Goal: Task Accomplishment & Management: Use online tool/utility

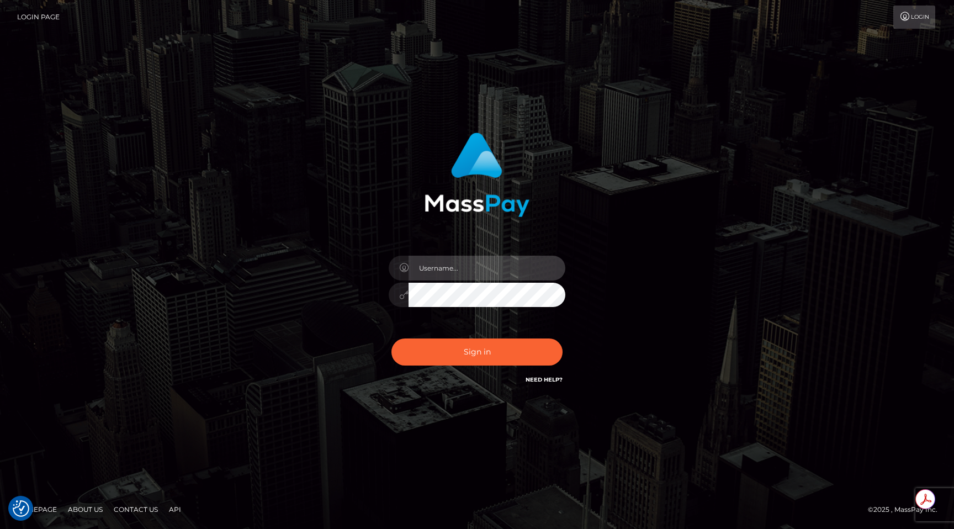
type input "egblue"
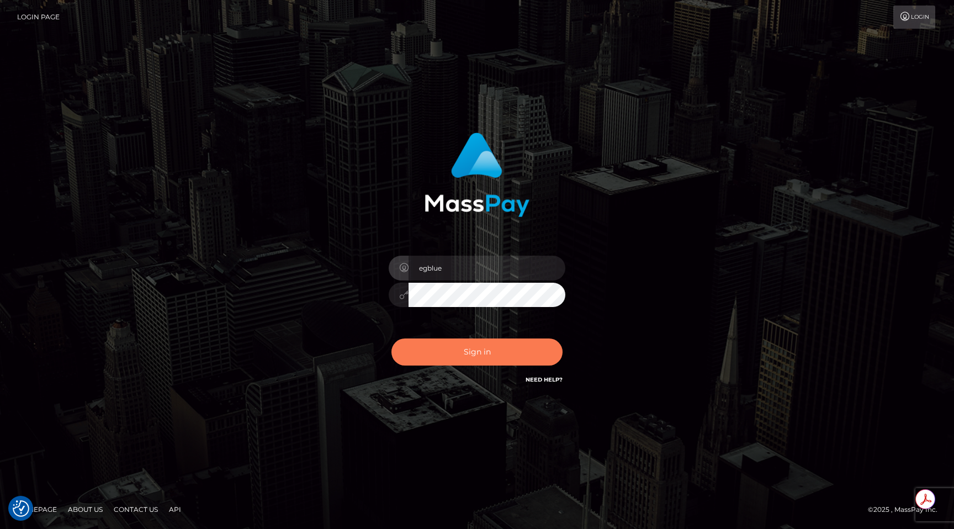
click at [450, 361] on button "Sign in" at bounding box center [477, 352] width 171 height 27
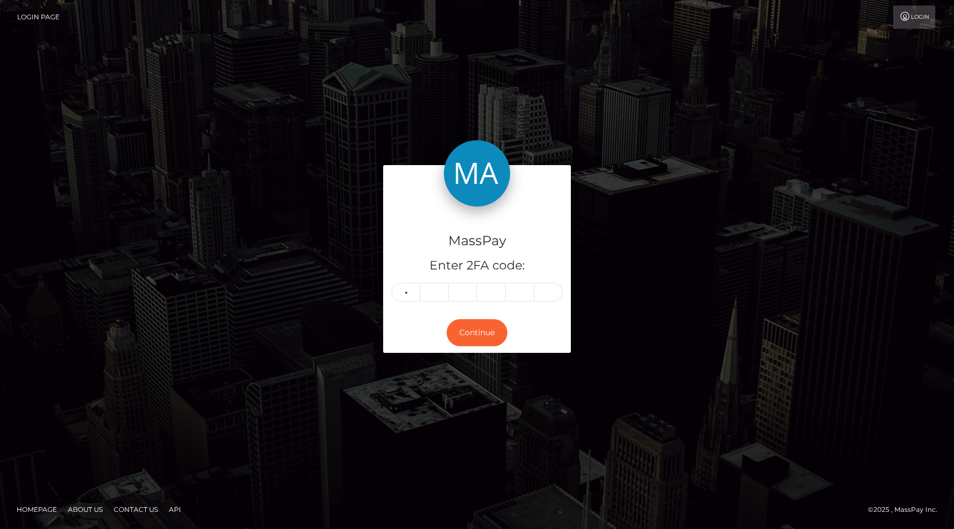
type input "2"
type input "3"
type input "0"
type input "6"
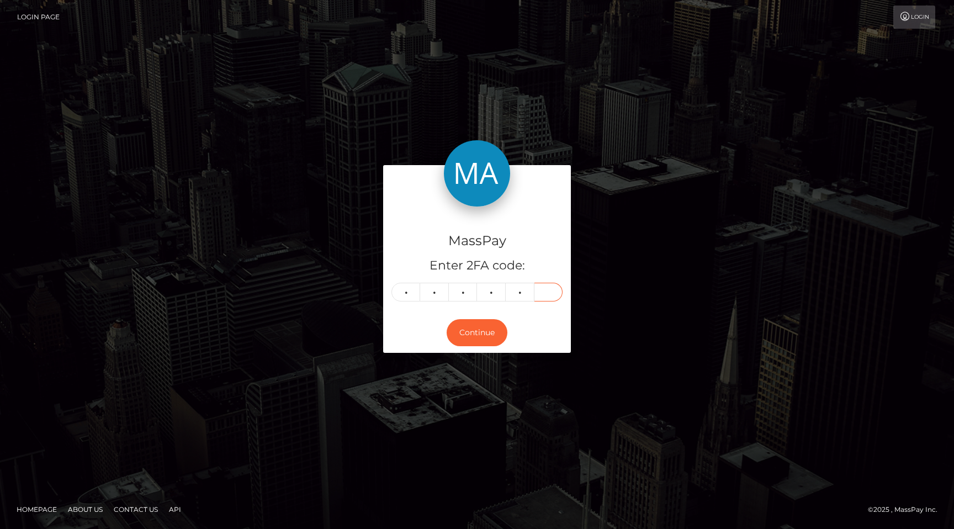
type input "9"
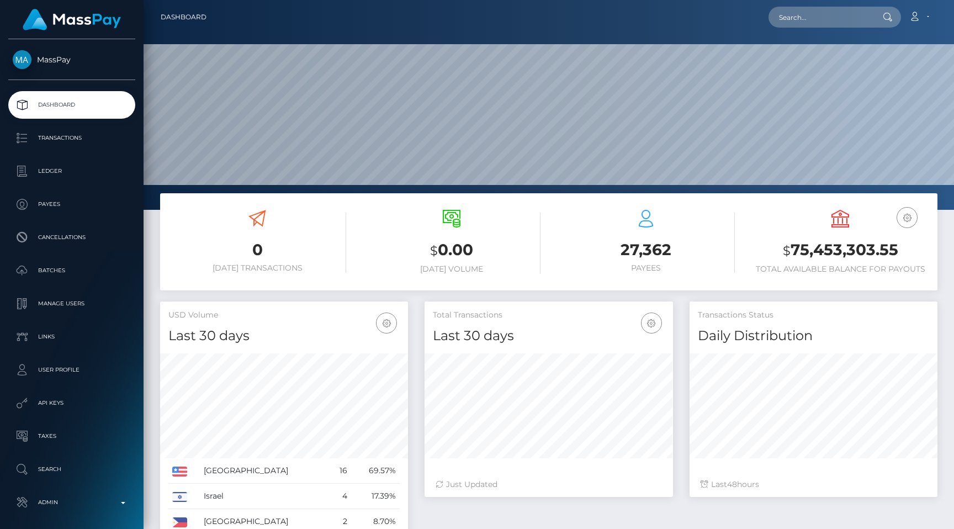
scroll to position [196, 248]
click at [823, 15] on input "text" at bounding box center [821, 17] width 104 height 21
paste input "pout_Aicww5HEdUpFm"
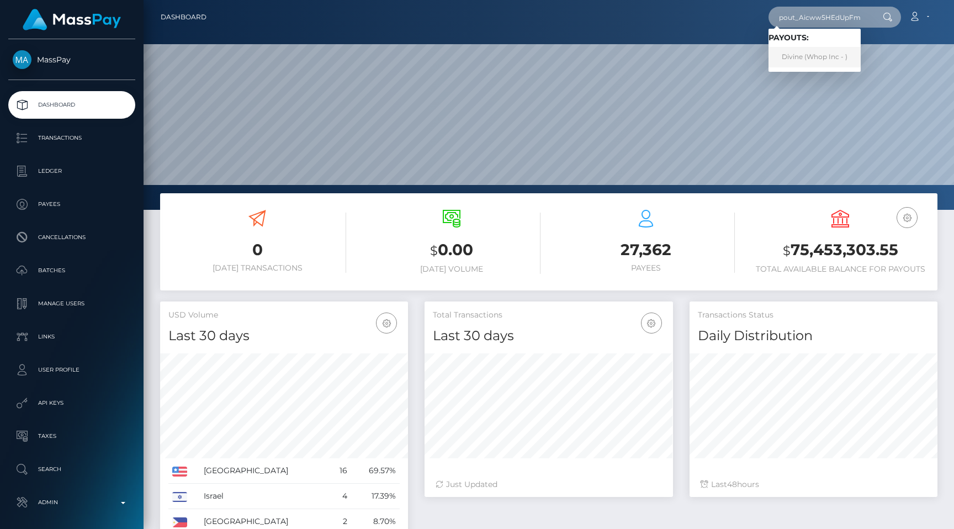
type input "pout_Aicww5HEdUpFm"
click at [822, 49] on link "Divine (Whop Inc - )" at bounding box center [815, 57] width 92 height 20
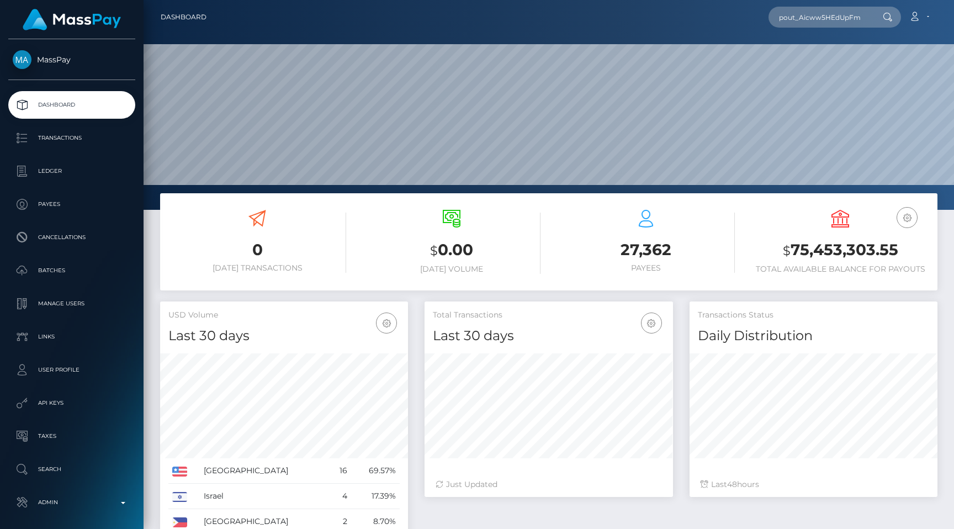
scroll to position [0, 0]
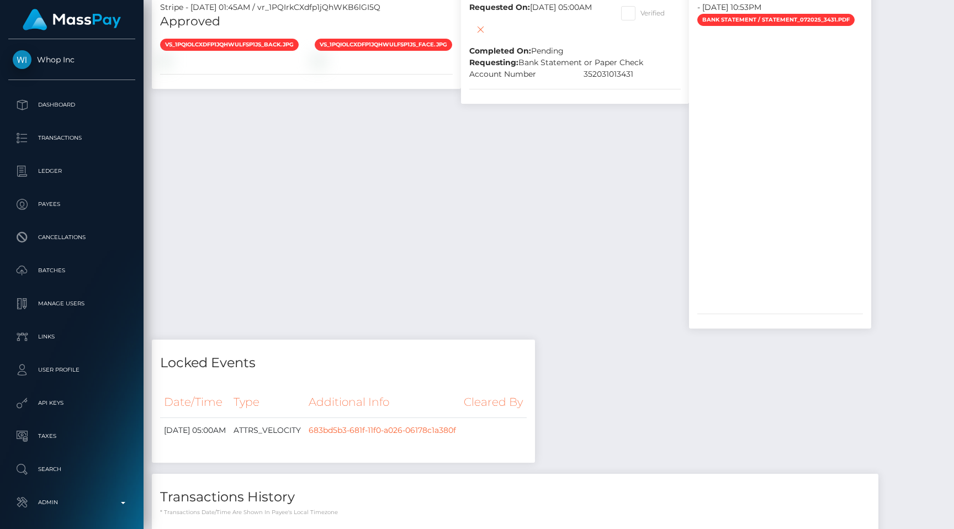
scroll to position [1306, 0]
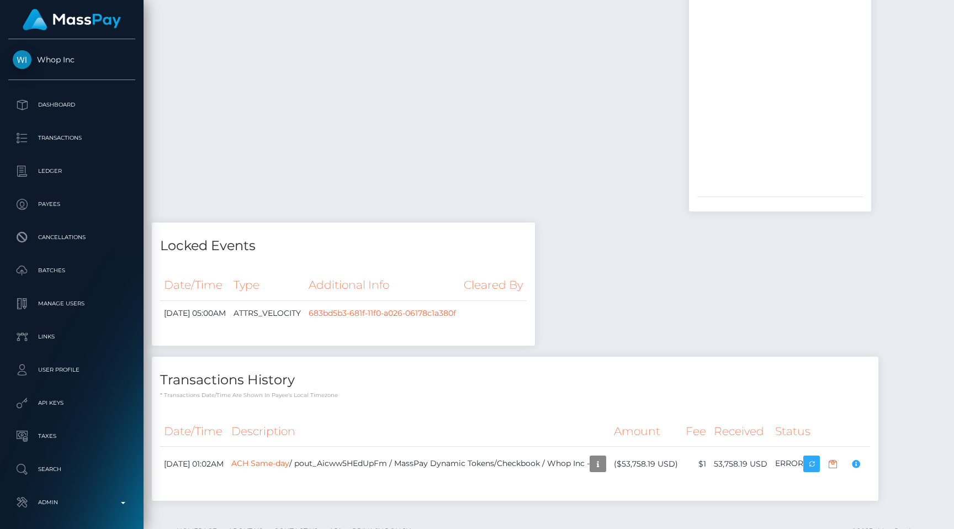
click at [430, 223] on div "Locked Events Date/Time Type Additional Info Cleared By 683bd5b3-681f-11f0-a026…" at bounding box center [344, 290] width 400 height 134
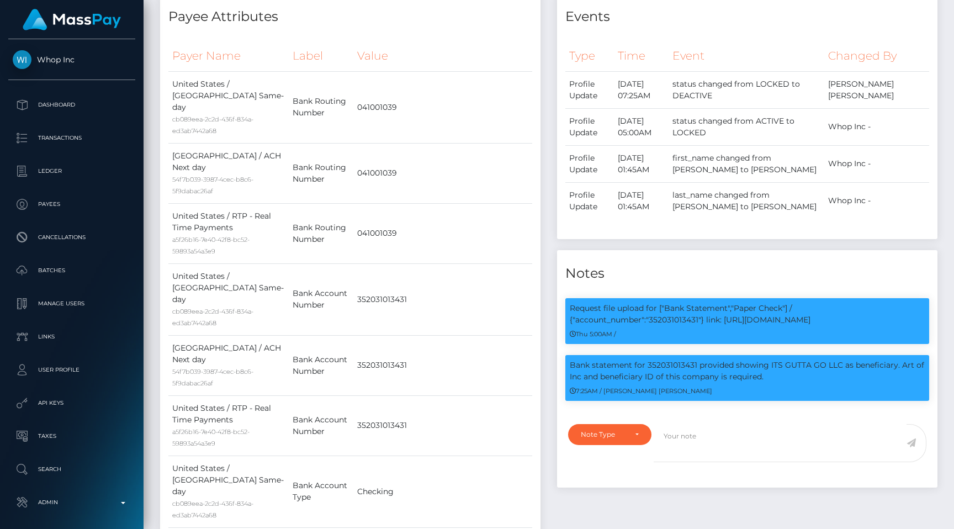
scroll to position [0, 0]
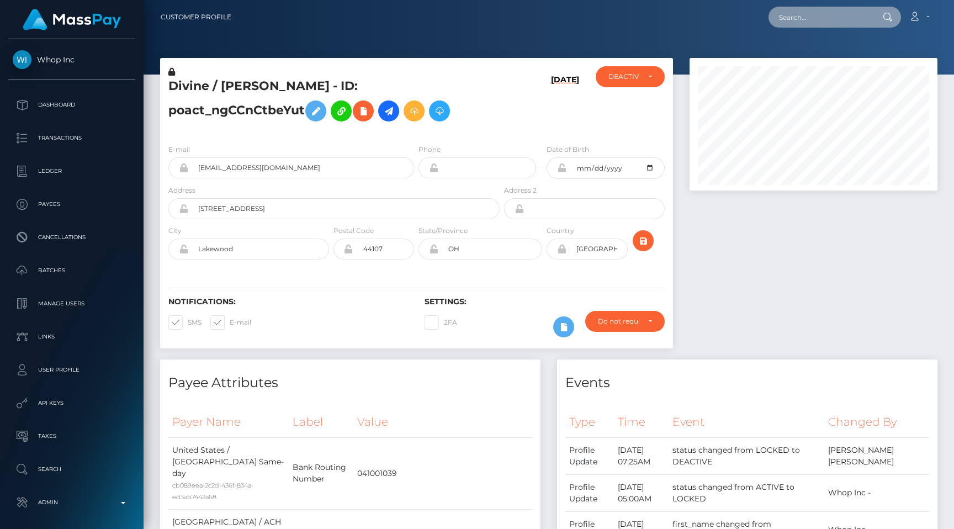
click at [838, 20] on input "text" at bounding box center [821, 17] width 104 height 21
paste input "pout_2LyCnauBz1GoJ"
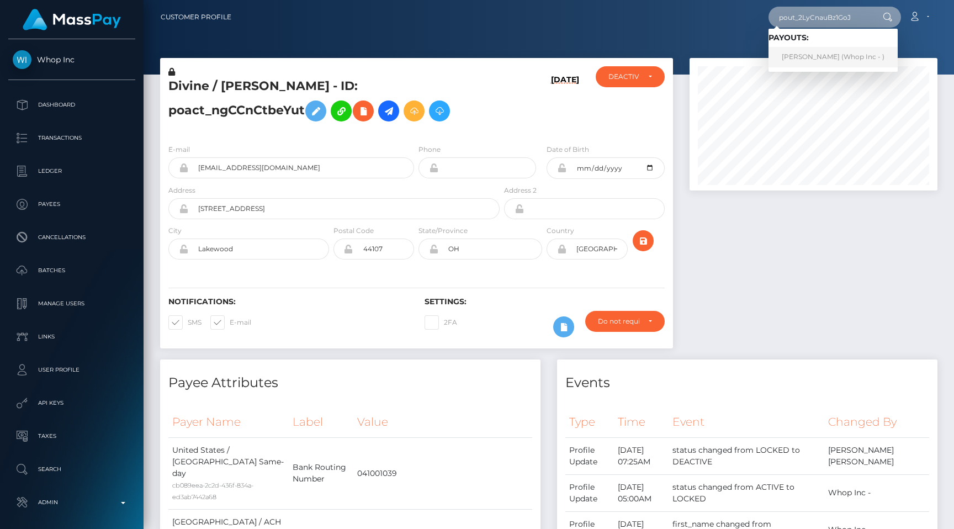
type input "pout_2LyCnauBz1GoJ"
click at [828, 53] on link "BRANDON CRAIG FORBES (Whop Inc - )" at bounding box center [833, 57] width 129 height 20
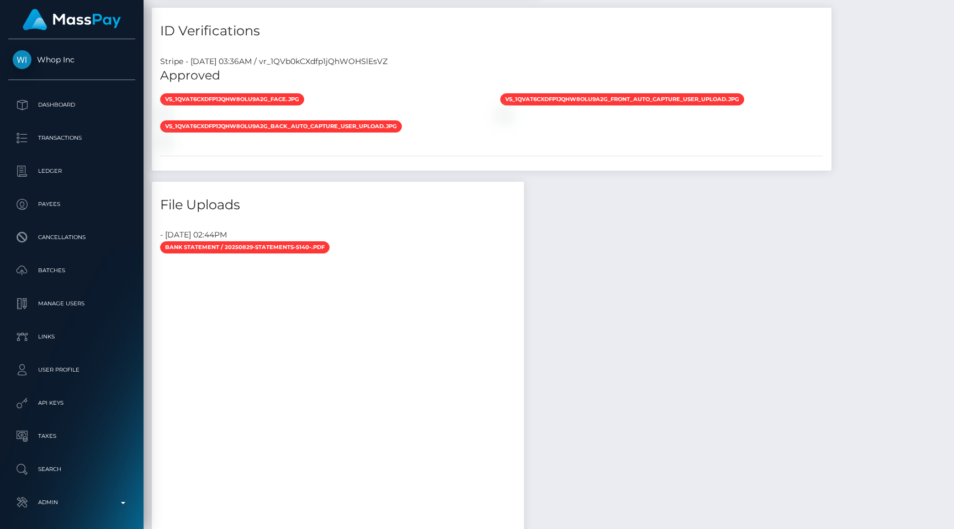
scroll to position [133, 248]
click at [415, 47] on div "Stripe - July 24, 2025 03:36AM / vr_1QVb0kCXdfp1jQhWOHSlEsVZ Approved vs_1QVat6…" at bounding box center [492, 108] width 680 height 123
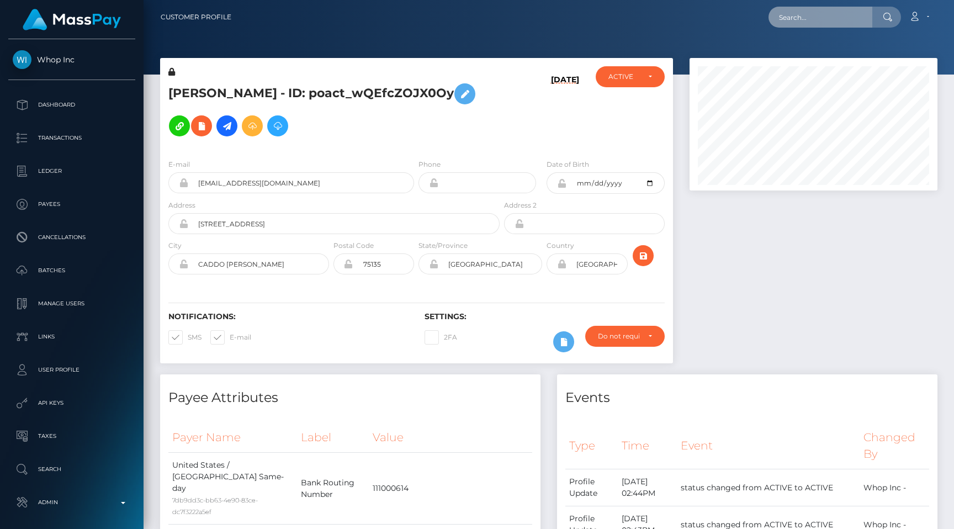
click at [827, 15] on input "text" at bounding box center [821, 17] width 104 height 21
paste input "53d8b577-847b-11f0-8023-0266f44cc279"
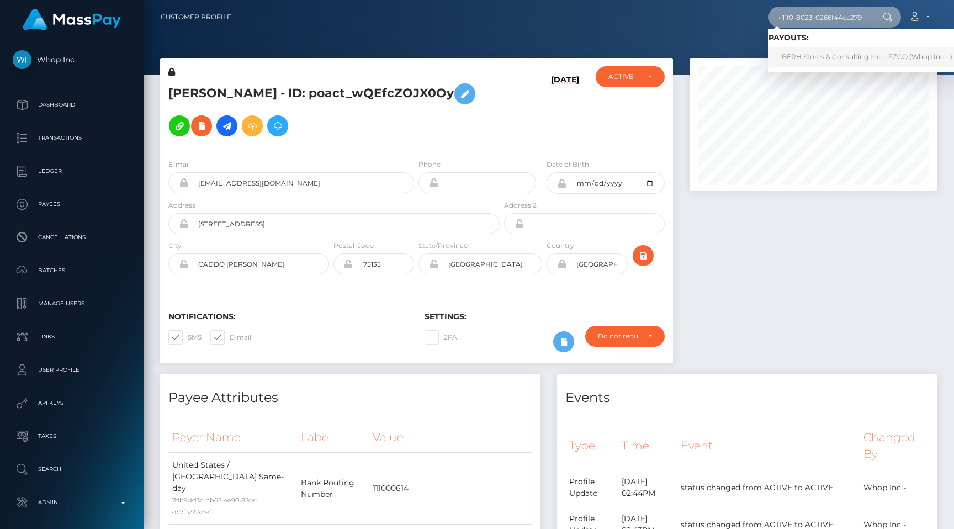
type input "53d8b577-847b-11f0-8023-0266f44cc279"
click at [821, 54] on link "BERH Stores & Consulting Inc. - FZCO (Whop Inc - )" at bounding box center [867, 57] width 197 height 20
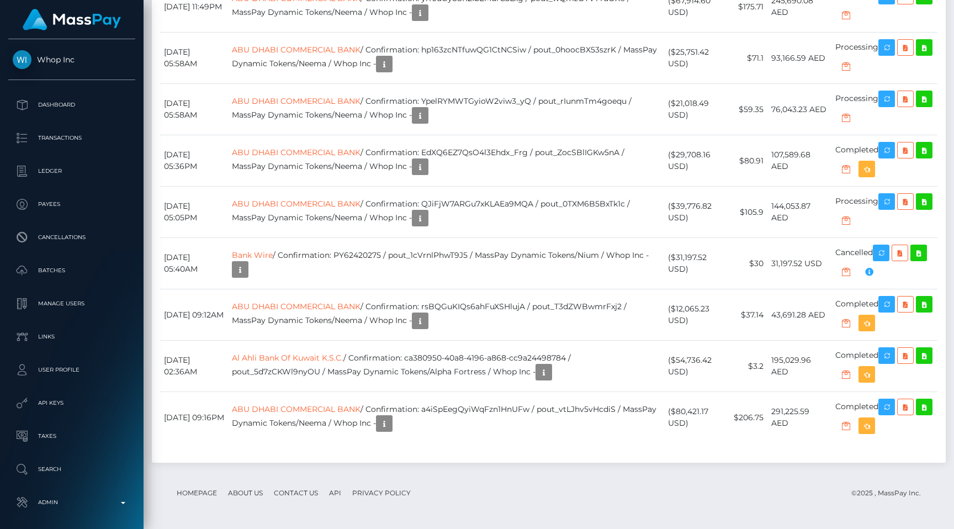
scroll to position [1792, 0]
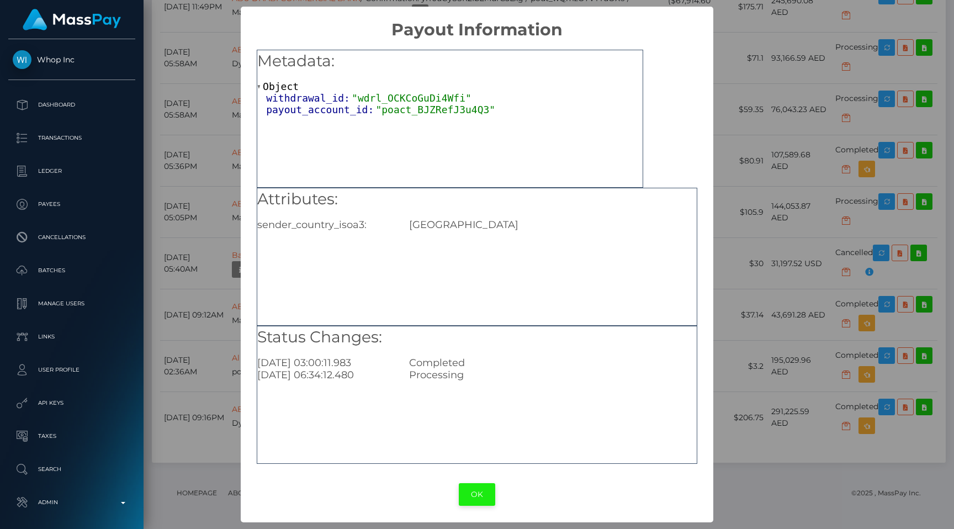
click at [485, 497] on button "OK" at bounding box center [477, 494] width 36 height 23
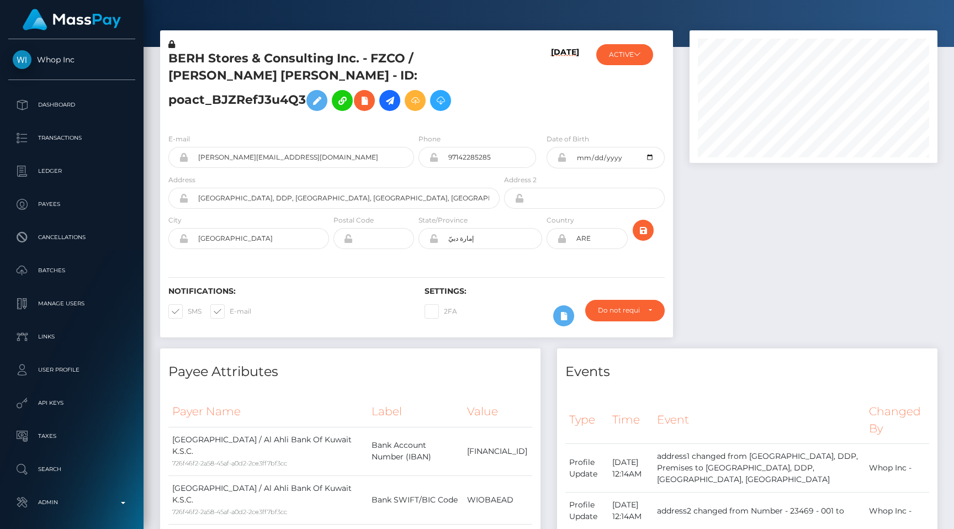
scroll to position [0, 0]
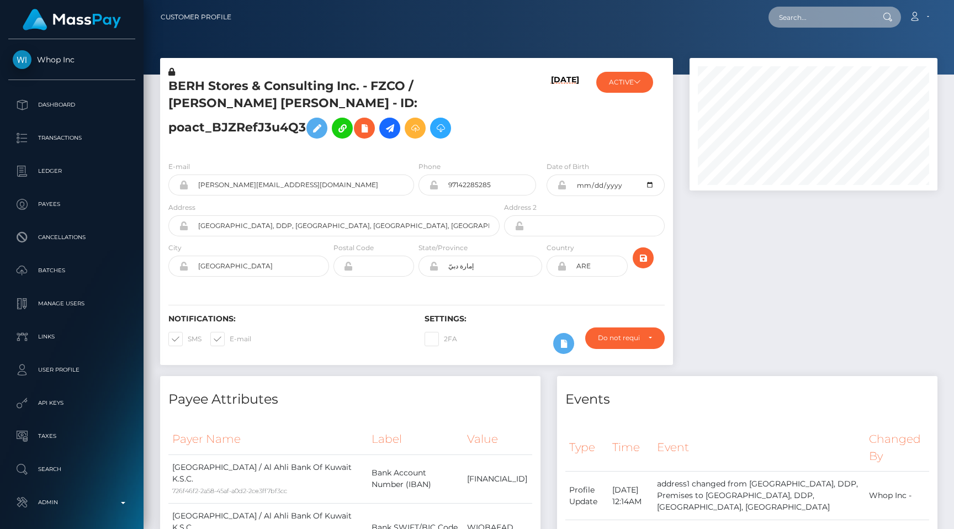
click at [843, 17] on input "text" at bounding box center [821, 17] width 104 height 21
paste input "pout_yT3y1xLxKkULp"
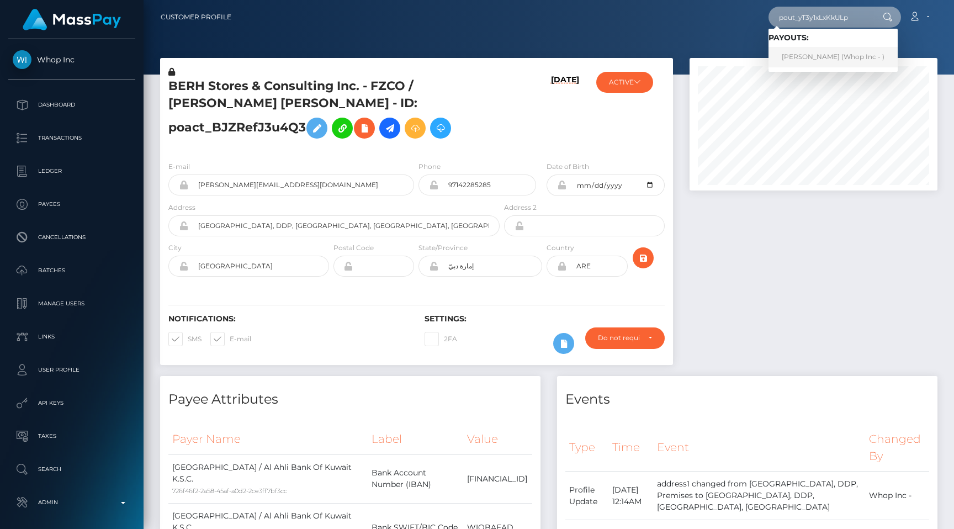
type input "pout_yT3y1xLxKkULp"
click at [832, 54] on link "GREGORY OTIS SCRUGGS (Whop Inc - )" at bounding box center [833, 57] width 129 height 20
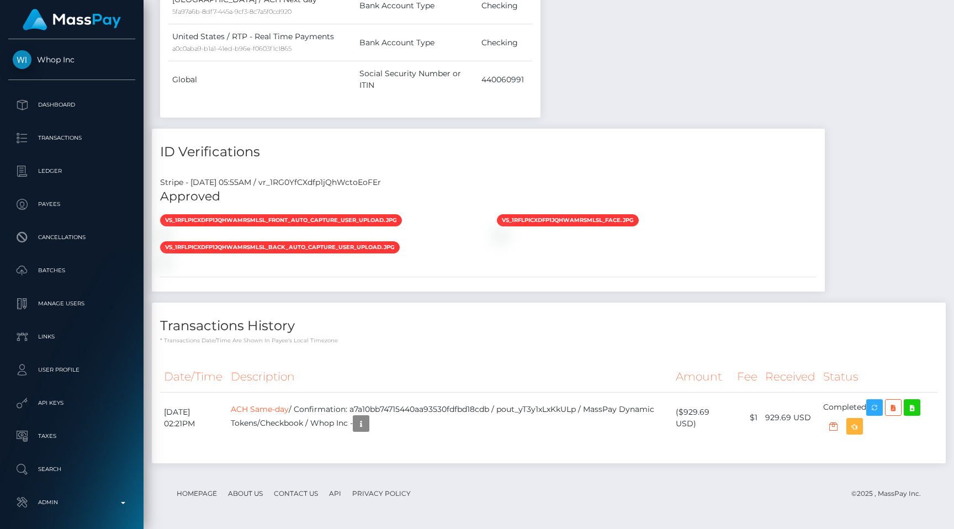
scroll to position [133, 248]
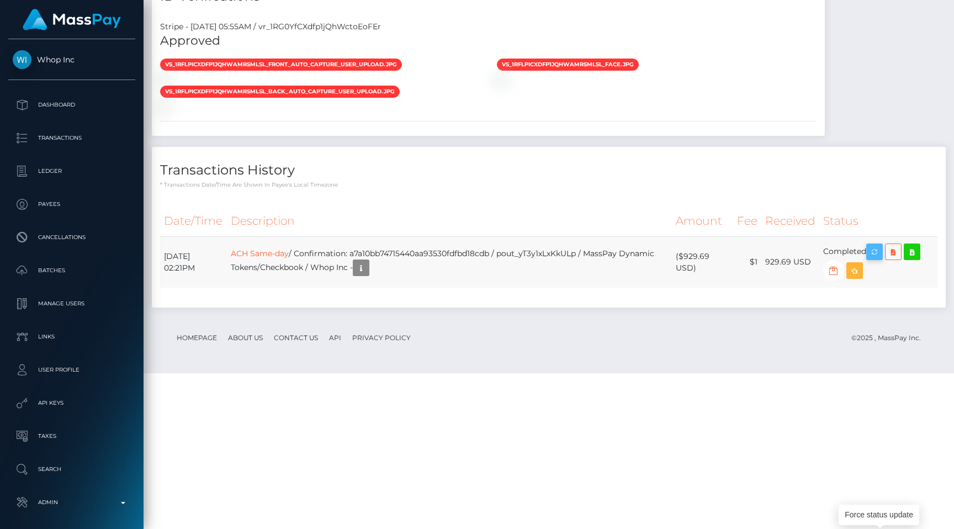
click at [878, 259] on icon "button" at bounding box center [874, 252] width 13 height 14
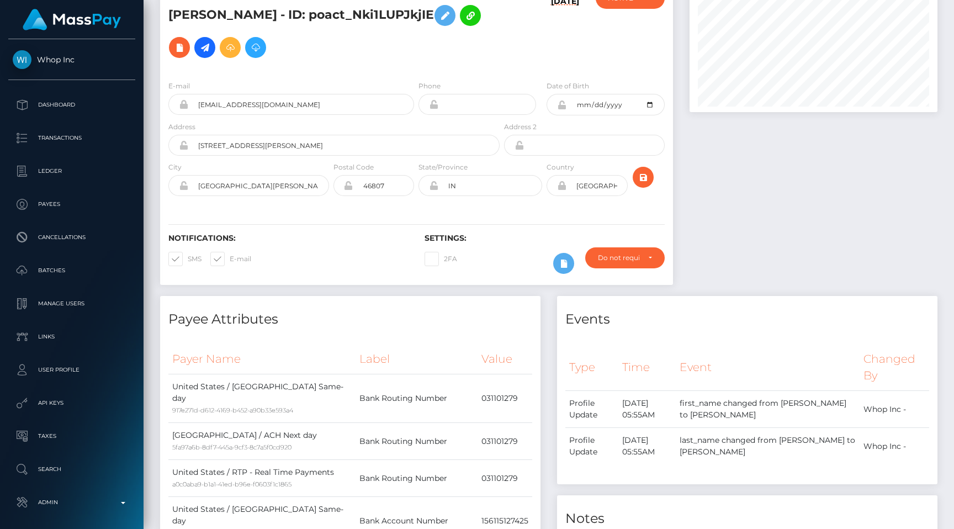
scroll to position [0, 0]
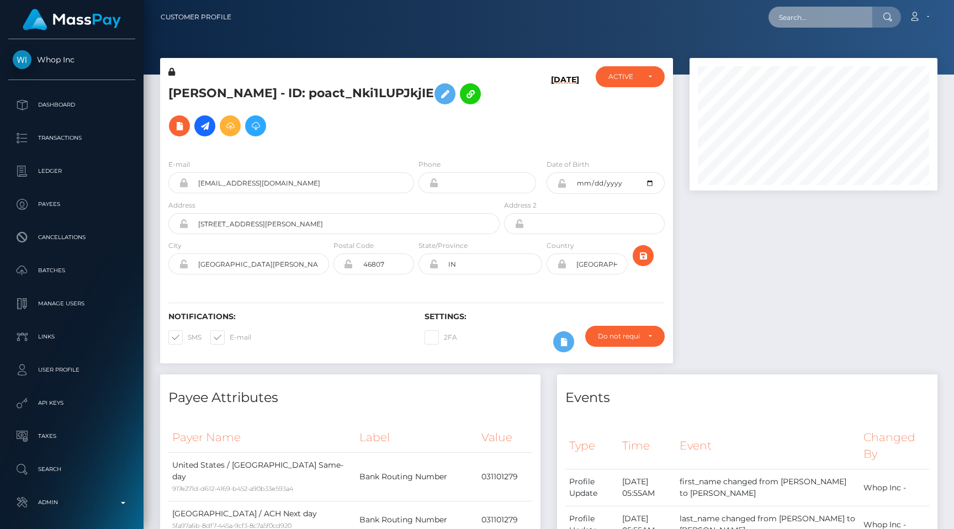
click at [832, 24] on input "text" at bounding box center [821, 17] width 104 height 21
paste input "pout_5NnMTwvrJkJIF"
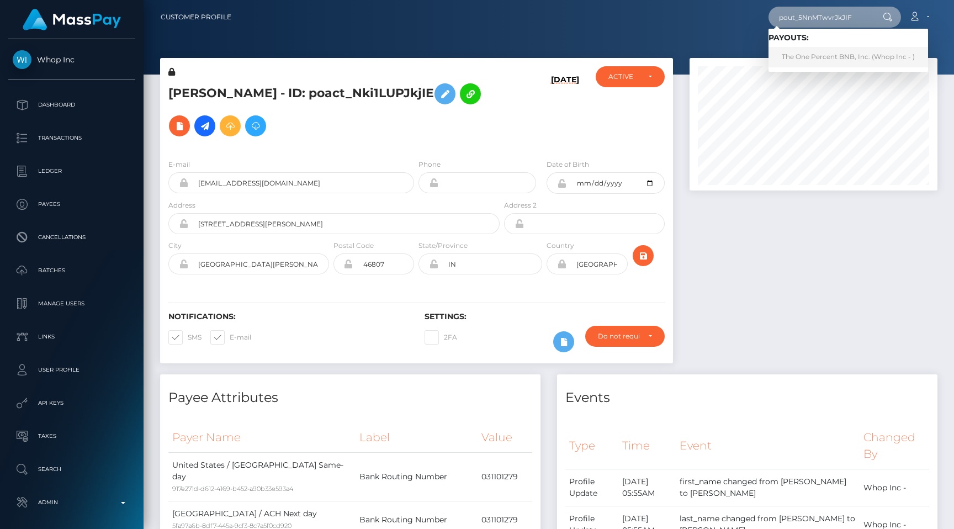
type input "pout_5NnMTwvrJkJIF"
click at [833, 47] on link "The One Percent BNB, Inc. (Whop Inc - )" at bounding box center [849, 57] width 160 height 20
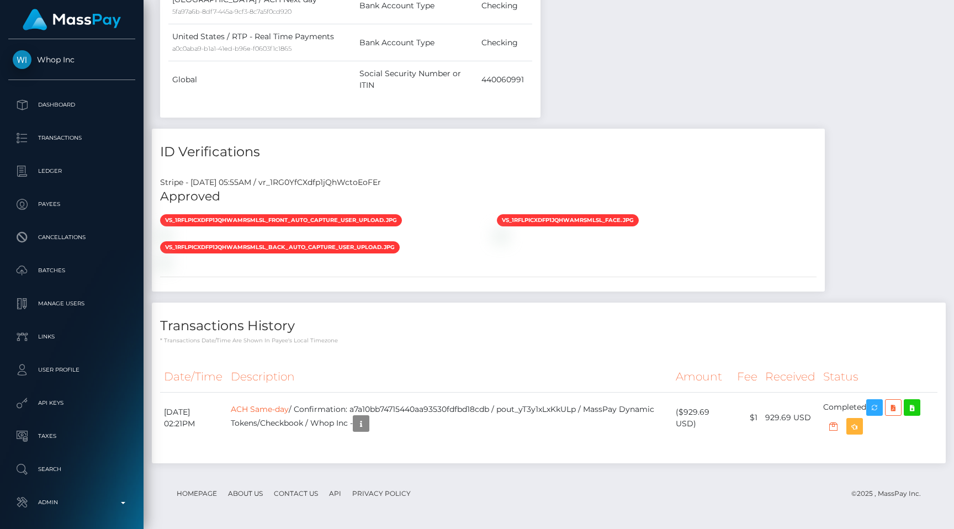
scroll to position [997, 0]
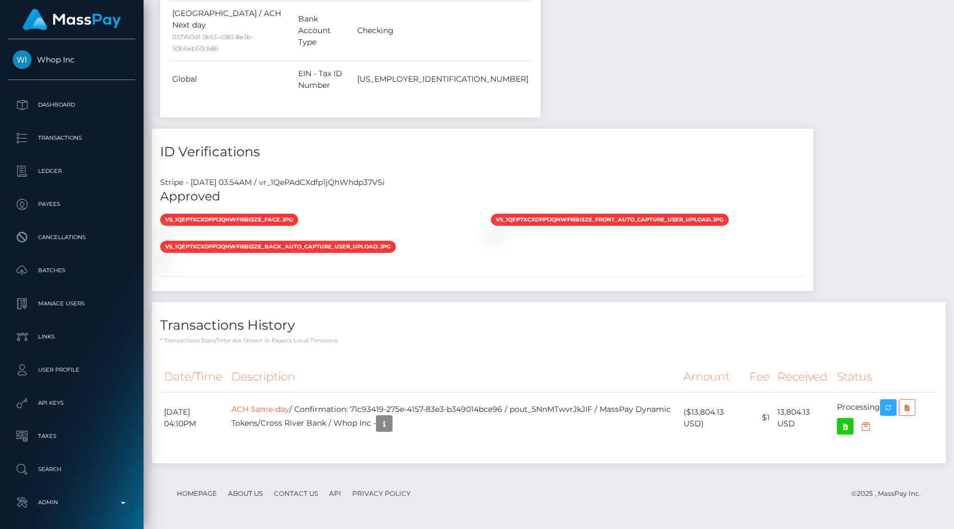
scroll to position [133, 248]
click at [48, 114] on link "Dashboard" at bounding box center [71, 105] width 127 height 28
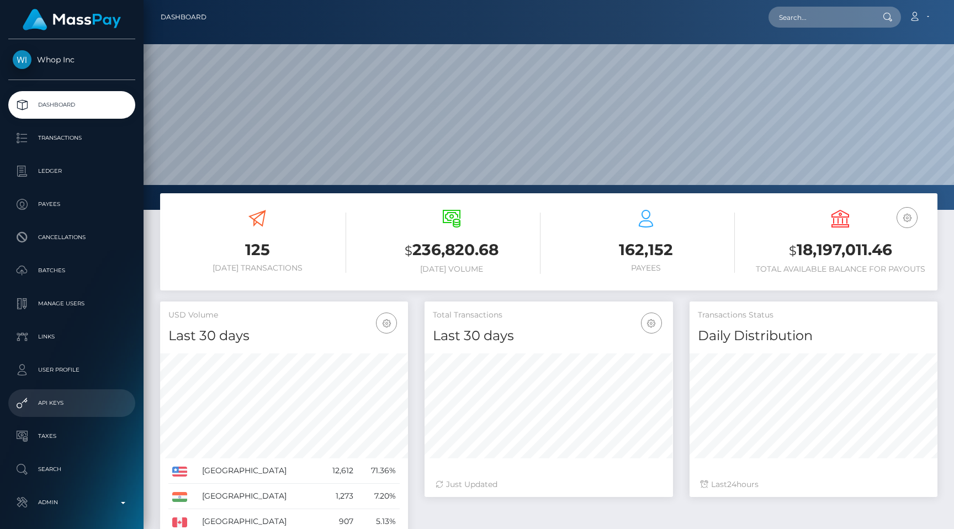
click at [59, 406] on p "API Keys" at bounding box center [72, 403] width 118 height 17
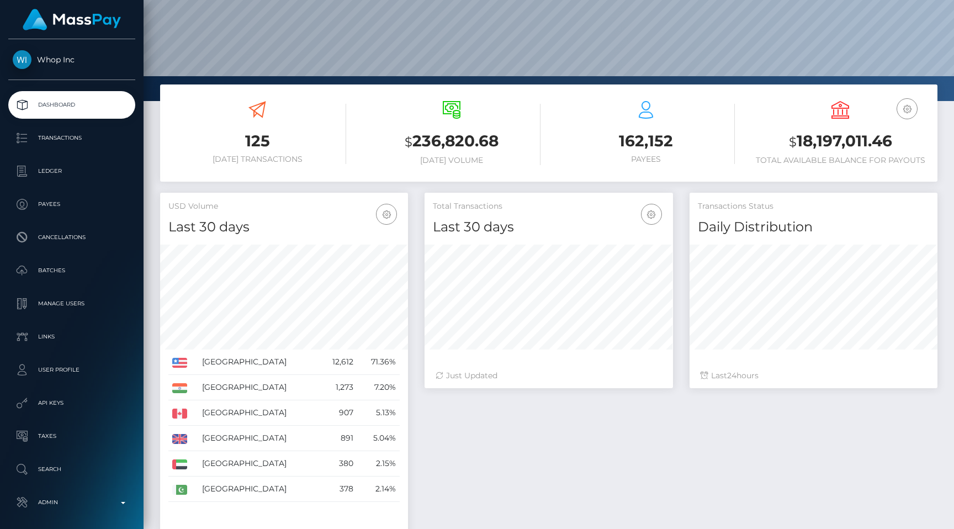
scroll to position [192, 0]
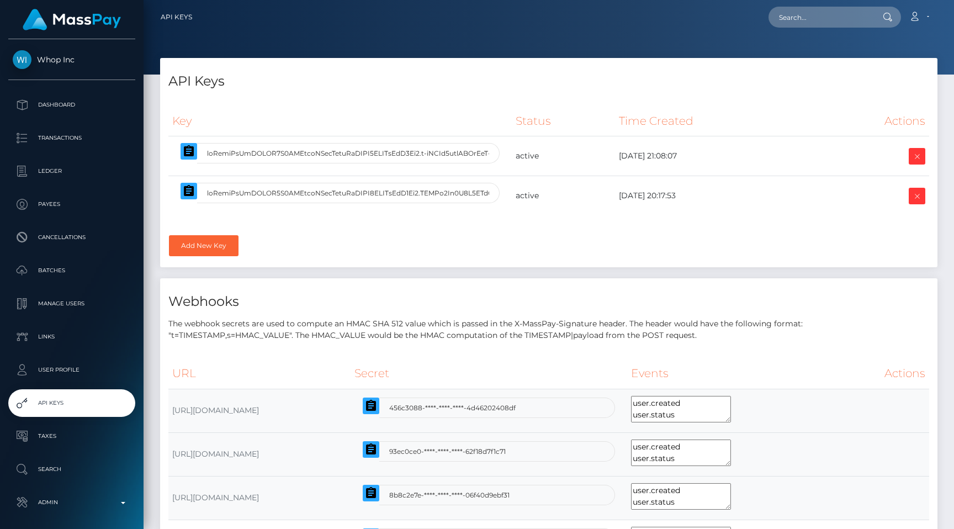
select select
click at [194, 145] on icon "button" at bounding box center [188, 151] width 13 height 13
